Goal: Transaction & Acquisition: Purchase product/service

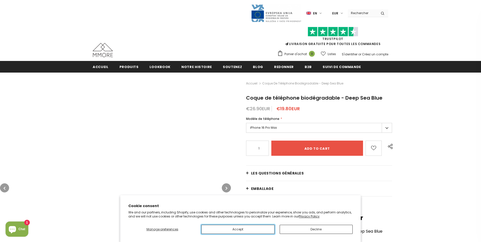
click at [238, 229] on button "Accept" at bounding box center [237, 228] width 73 height 9
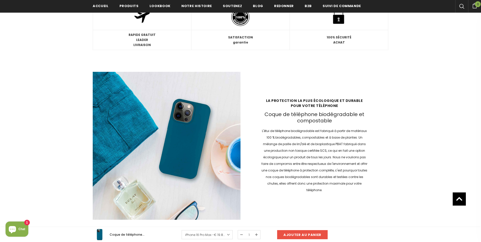
scroll to position [725, 0]
